Goal: Transaction & Acquisition: Subscribe to service/newsletter

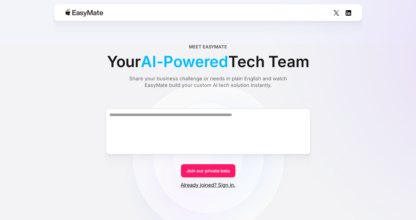
click at [196, 167] on link "Join our private beta" at bounding box center [208, 170] width 54 height 13
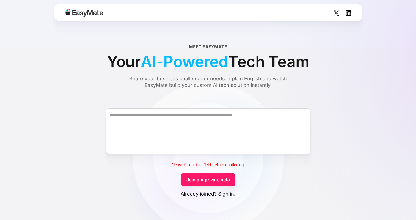
click at [196, 167] on div "Please fill out this field before continuing." at bounding box center [208, 165] width 74 height 7
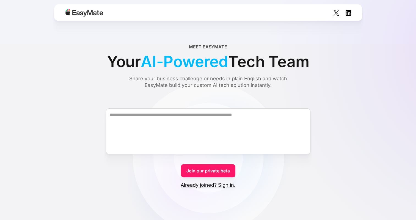
click at [206, 169] on link "Join our private beta" at bounding box center [208, 170] width 54 height 13
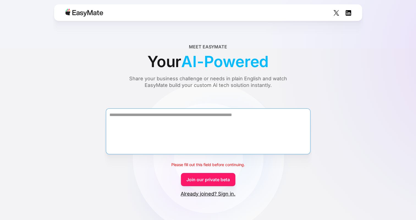
click at [252, 134] on textarea "Form" at bounding box center [208, 131] width 205 height 46
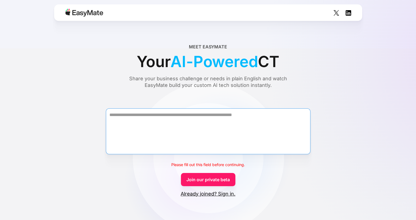
click at [252, 134] on textarea "Form" at bounding box center [208, 131] width 205 height 46
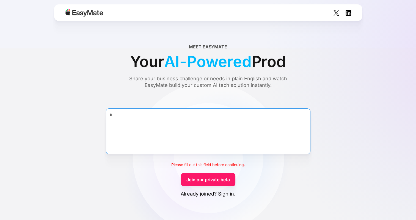
type textarea "*"
click at [199, 177] on link "Join our private beta" at bounding box center [208, 179] width 54 height 13
